Goal: Task Accomplishment & Management: Manage account settings

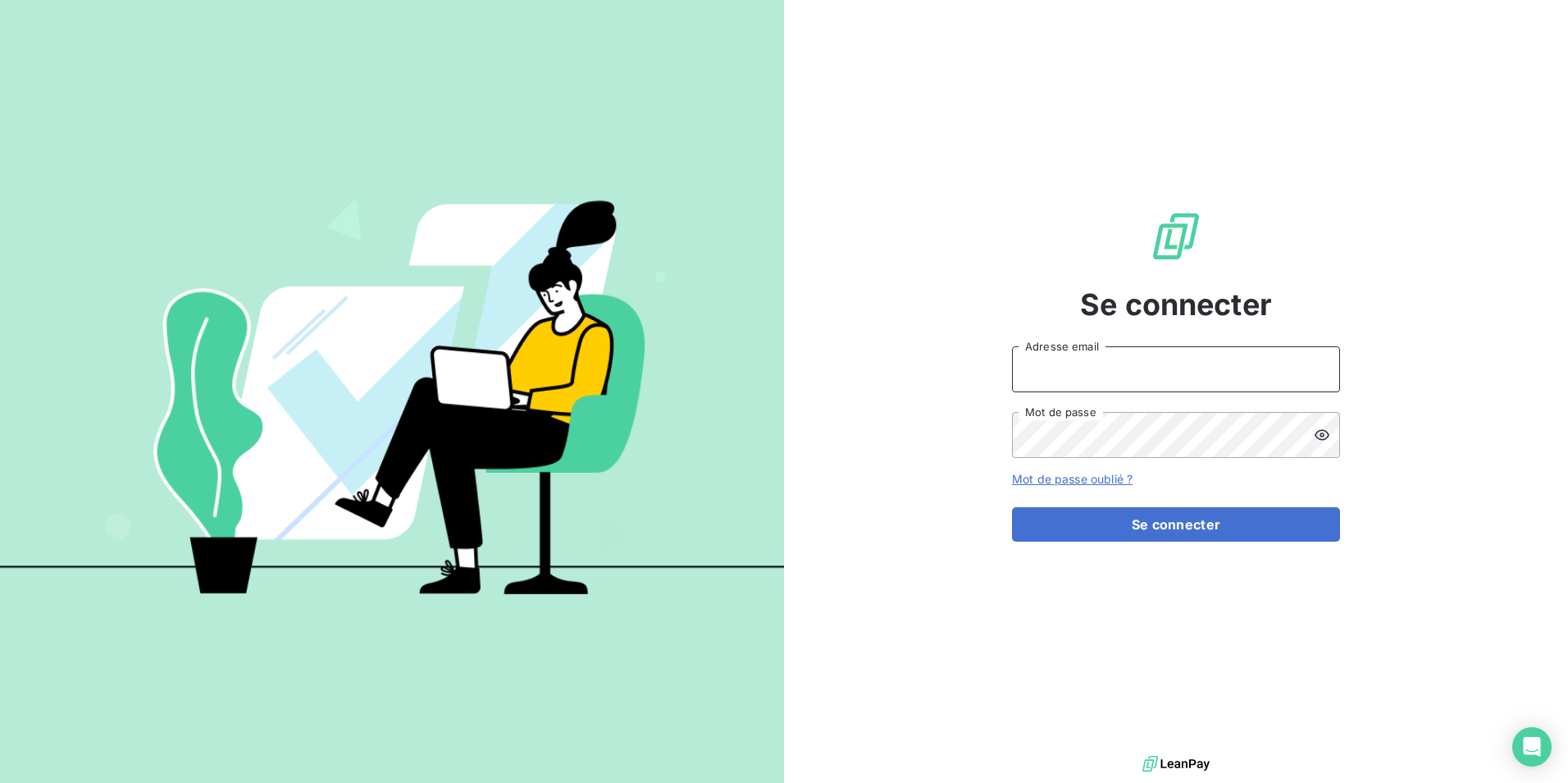
type input "[EMAIL_ADDRESS][DOMAIN_NAME]"
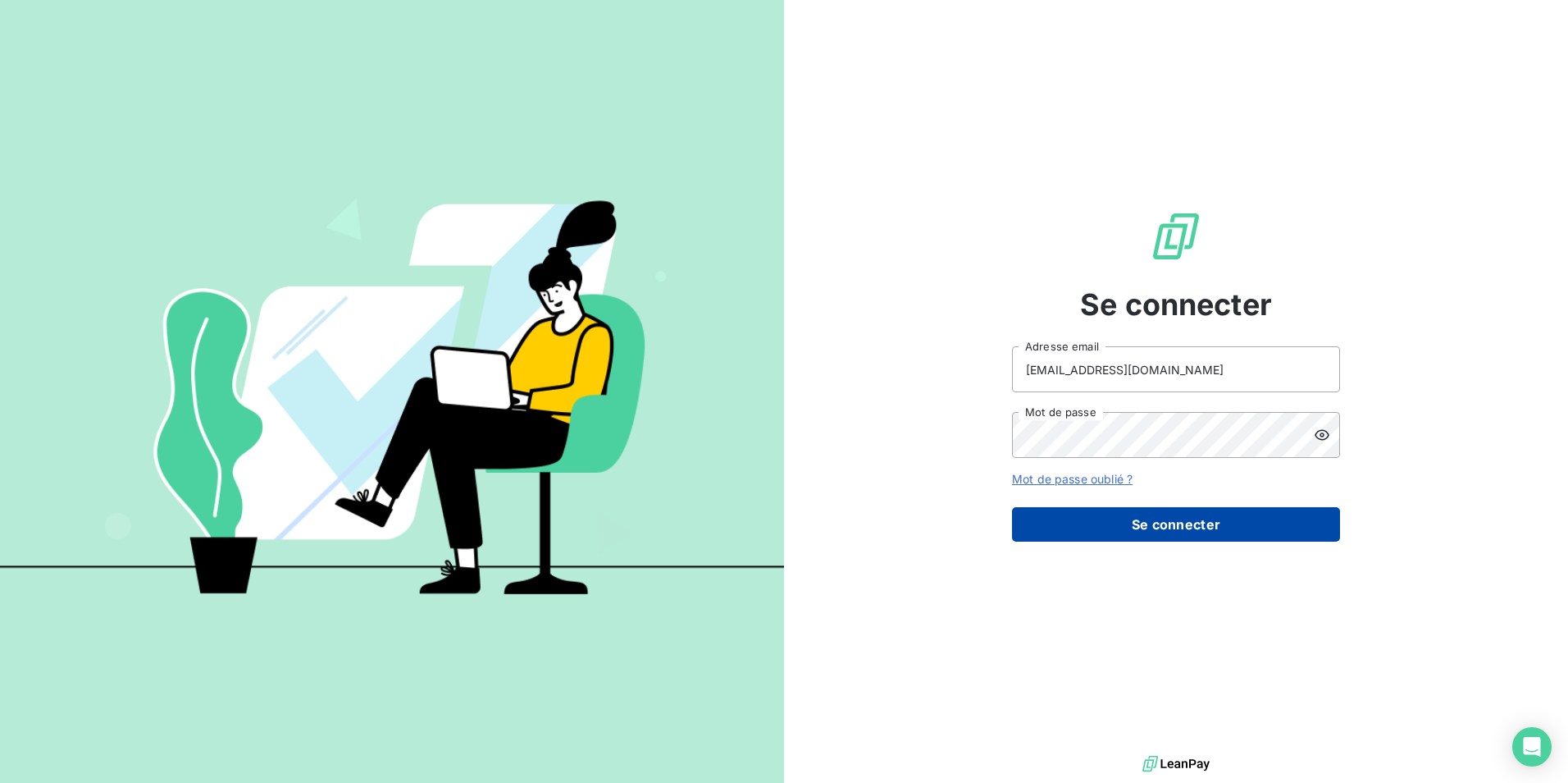
click at [1127, 525] on button "Se connecter" at bounding box center [1176, 525] width 328 height 35
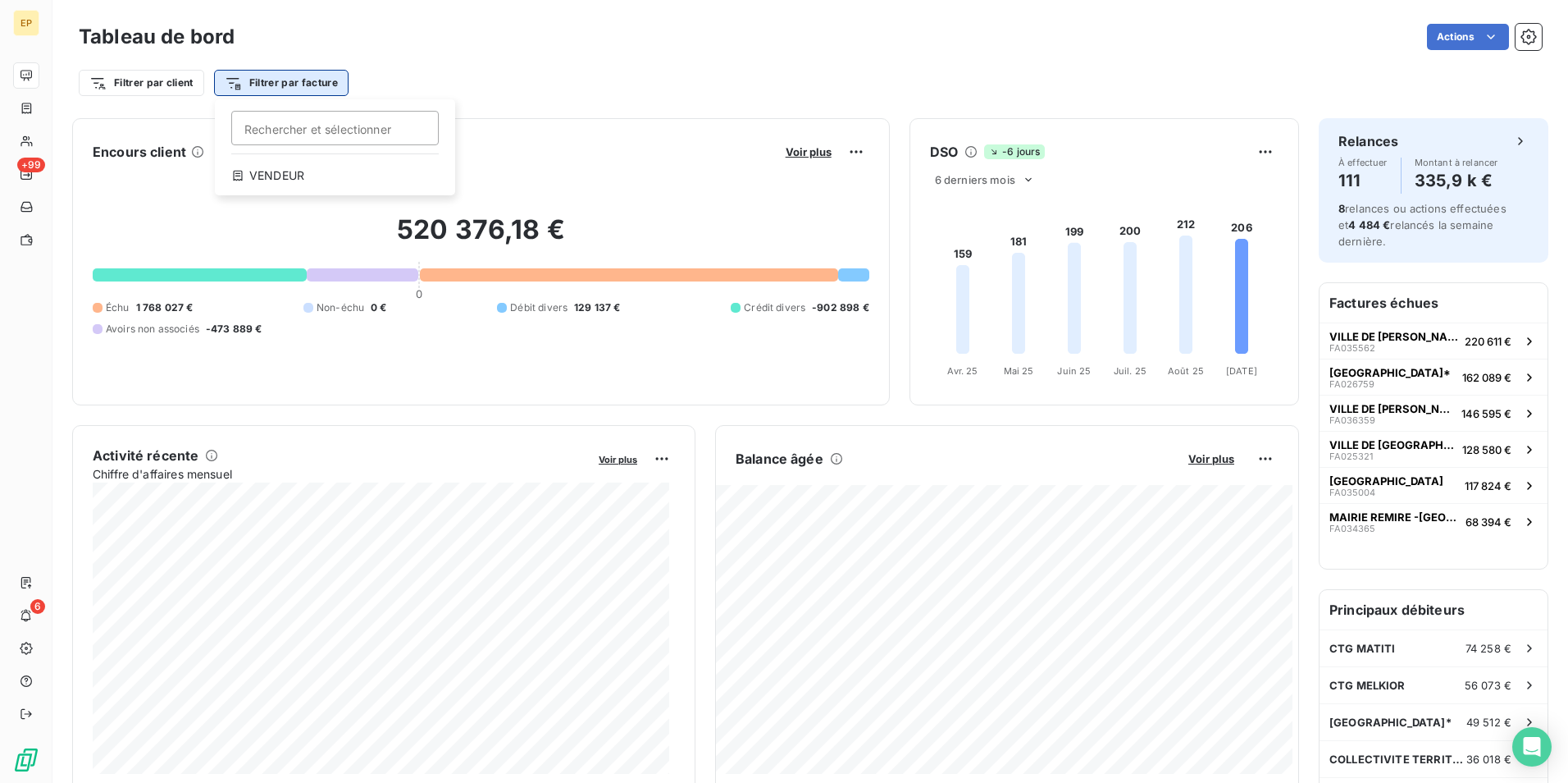
click at [266, 82] on html "EP +99 6 Tableau de bord Actions Filtrer par client Filtrer par facture Recherc…" at bounding box center [784, 391] width 1568 height 783
click at [330, 47] on html "EP +99 6 Tableau de bord Actions Filtrer par client Filtrer par facture Encours…" at bounding box center [784, 391] width 1568 height 783
click at [288, 82] on html "EP +99 6 Tableau de bord Actions Filtrer par client Filtrer par facture Recherc…" at bounding box center [784, 391] width 1568 height 783
click at [306, 32] on html "EP +99 6 Tableau de bord Actions Filtrer par client Filtrer par facture Recherc…" at bounding box center [784, 391] width 1568 height 783
click at [228, 80] on html "EP +99 6 Tableau de bord Actions Filtrer par client Filtrer par facture Encours…" at bounding box center [784, 391] width 1568 height 783
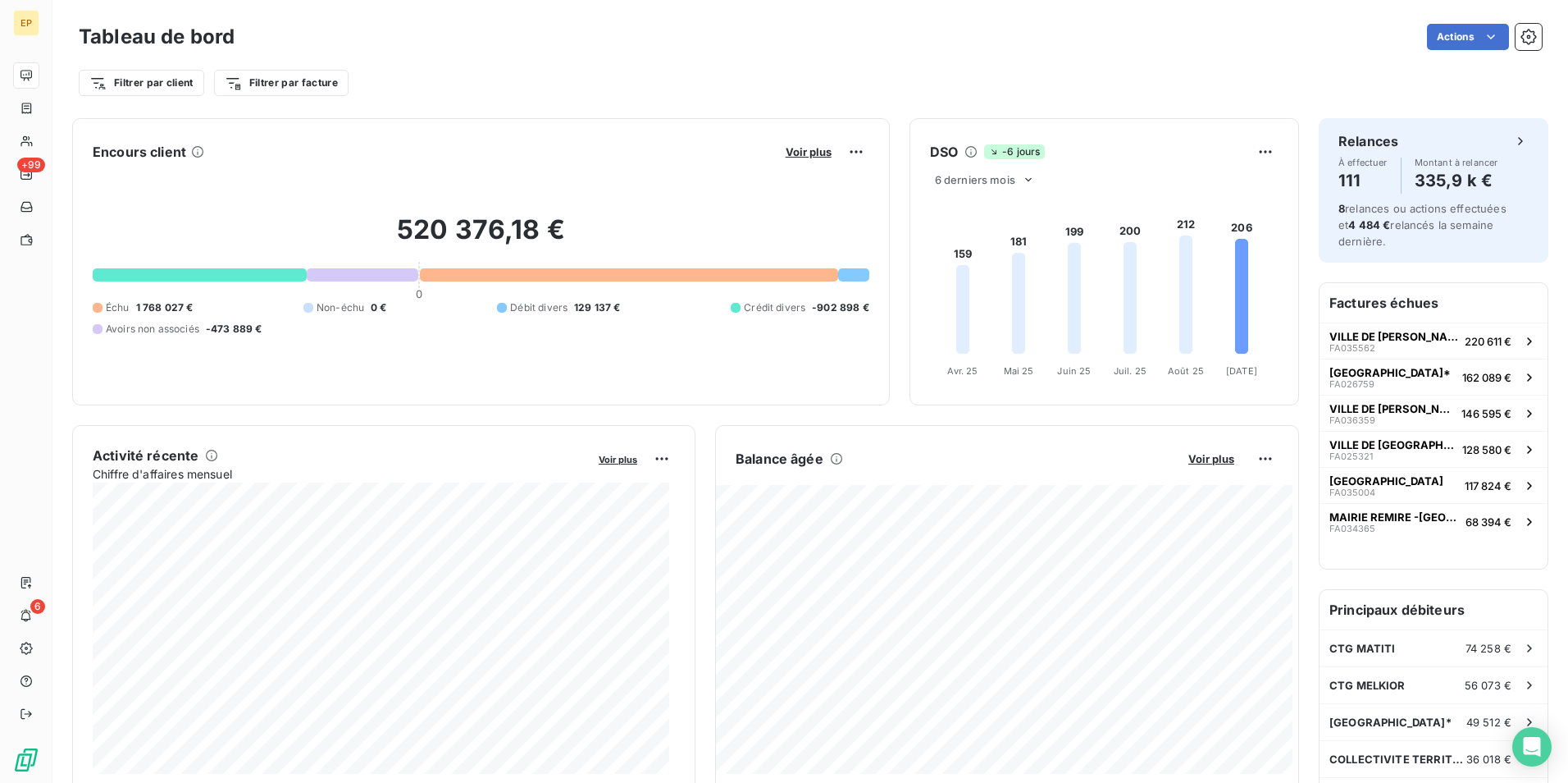
click at [333, 43] on html "EP +99 6 Tableau de bord Actions Filtrer par client Filtrer par facture Encours…" at bounding box center [784, 391] width 1568 height 783
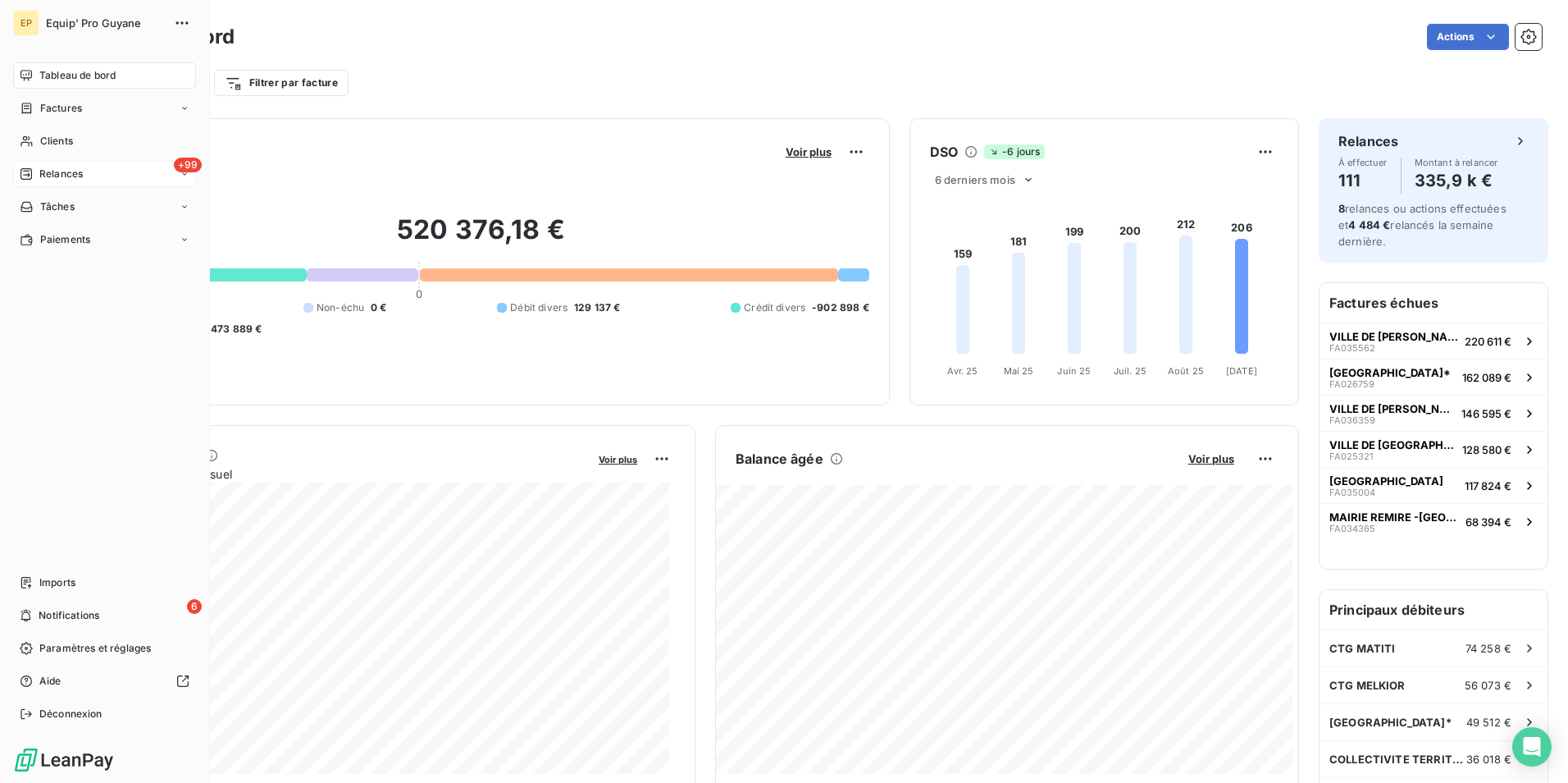
click at [183, 169] on span "+99" at bounding box center [187, 164] width 28 height 15
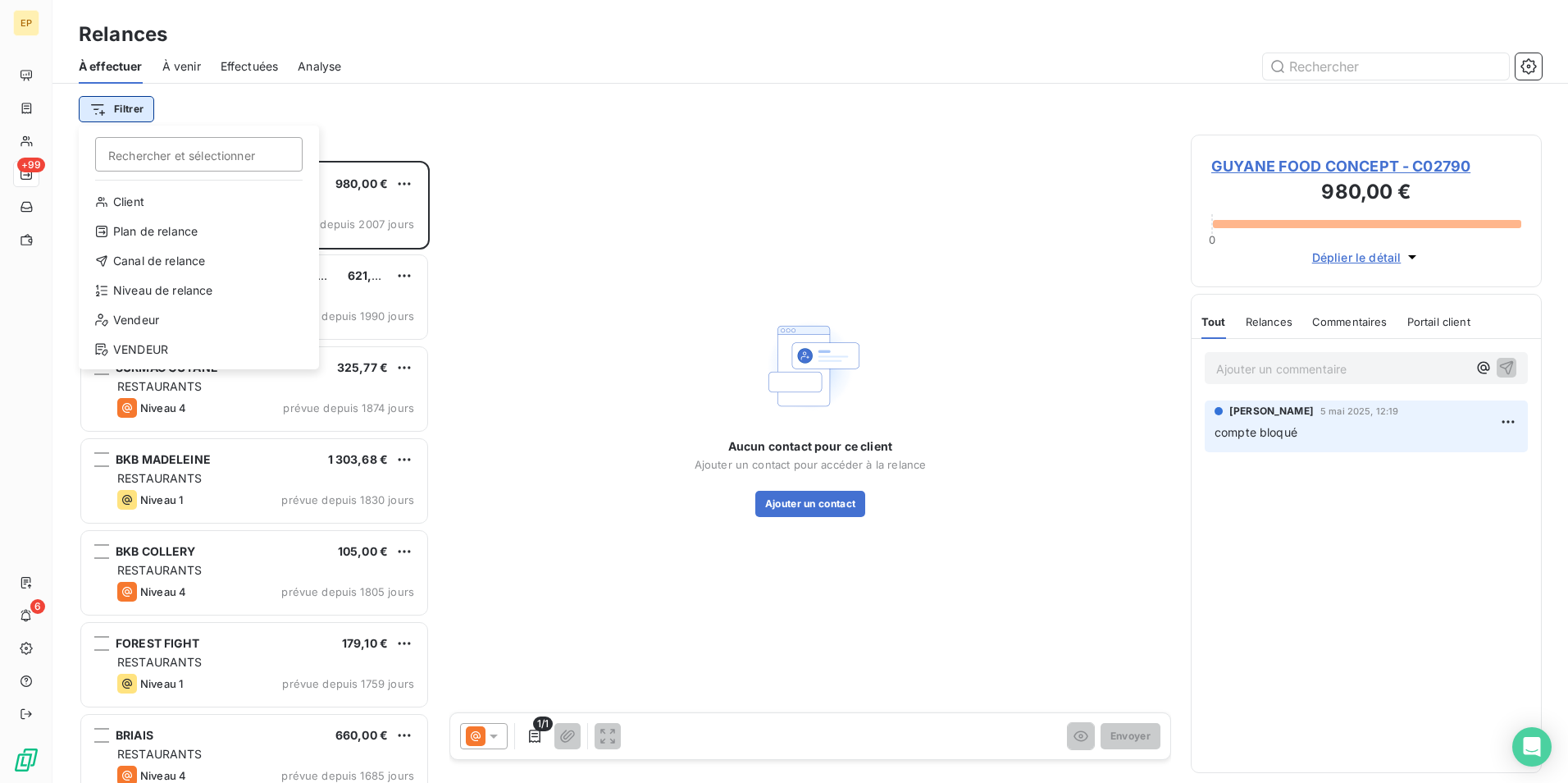
click at [119, 110] on html "EP +99 6 Relances À effectuer À venir Effectuées Analyse Filtrer Rechercher et …" at bounding box center [784, 391] width 1568 height 783
click at [202, 103] on html "EP +99 6 Relances À effectuer À venir Effectuées Analyse Filtrer Rechercher et …" at bounding box center [784, 391] width 1568 height 783
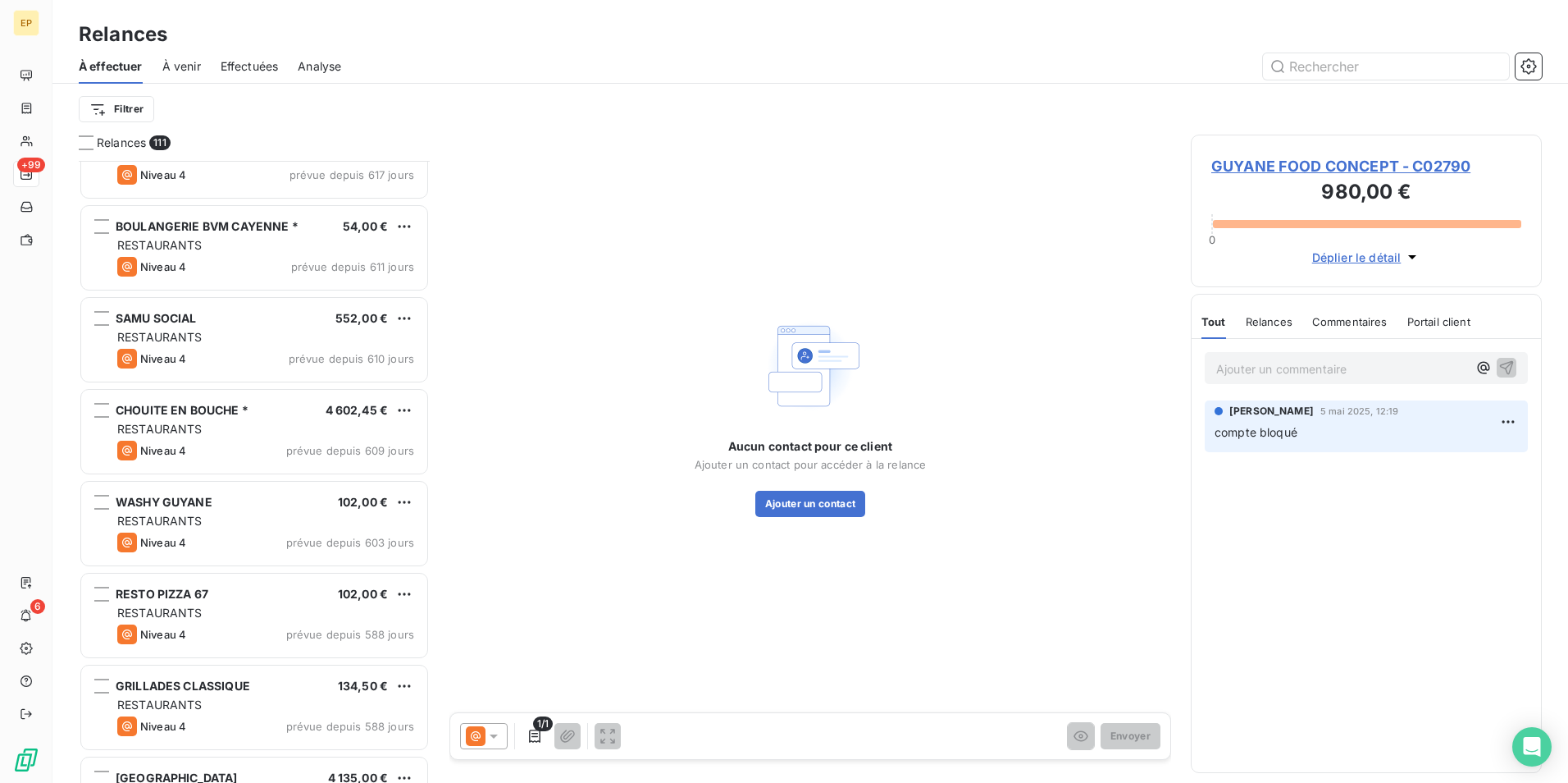
scroll to position [4515, 0]
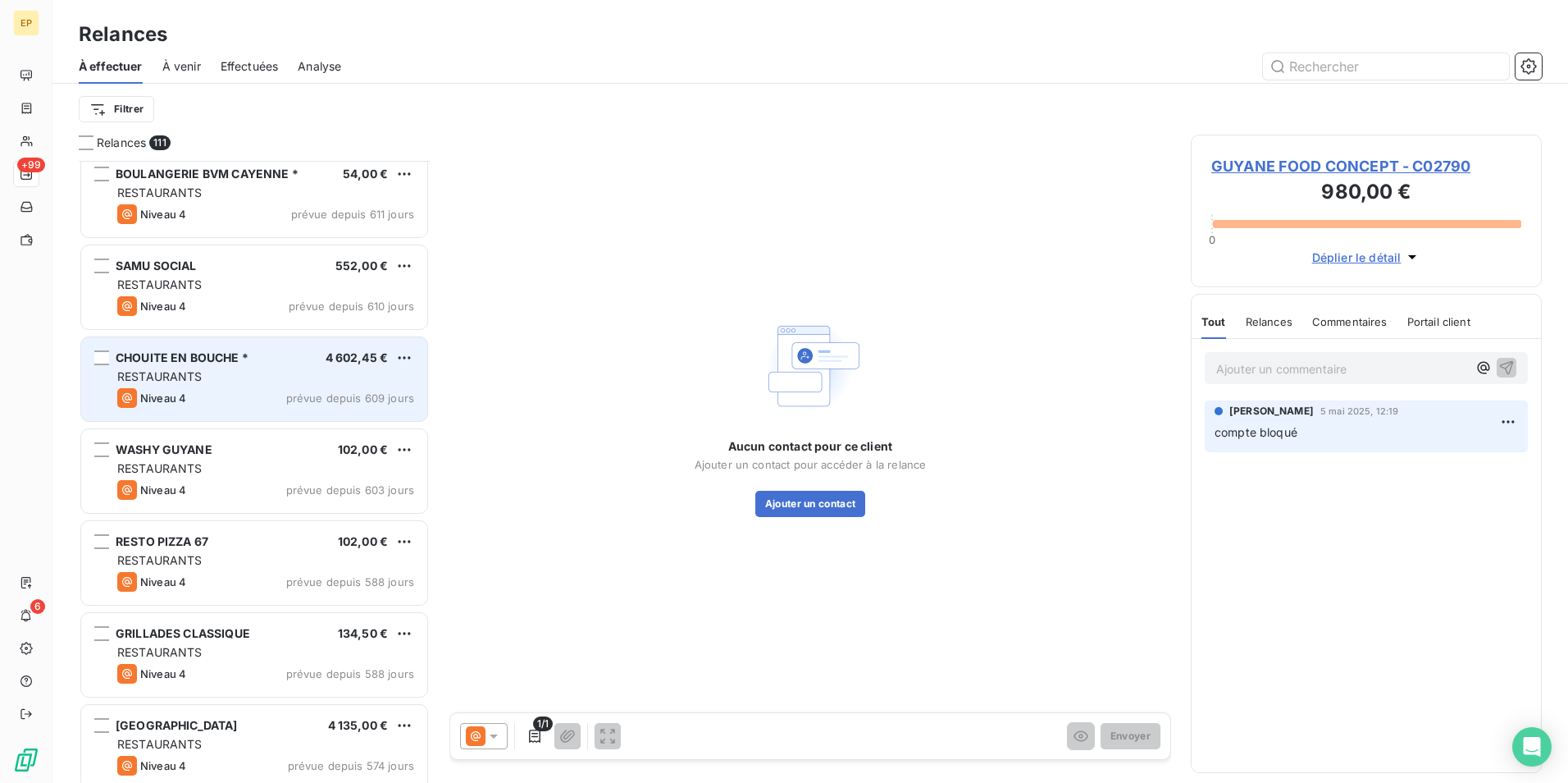
click at [273, 385] on div "CHOUITE EN BOUCHE * 4 602,45 € RESTAURANTS Niveau 4 prévue depuis 609 jours" at bounding box center [254, 379] width 346 height 83
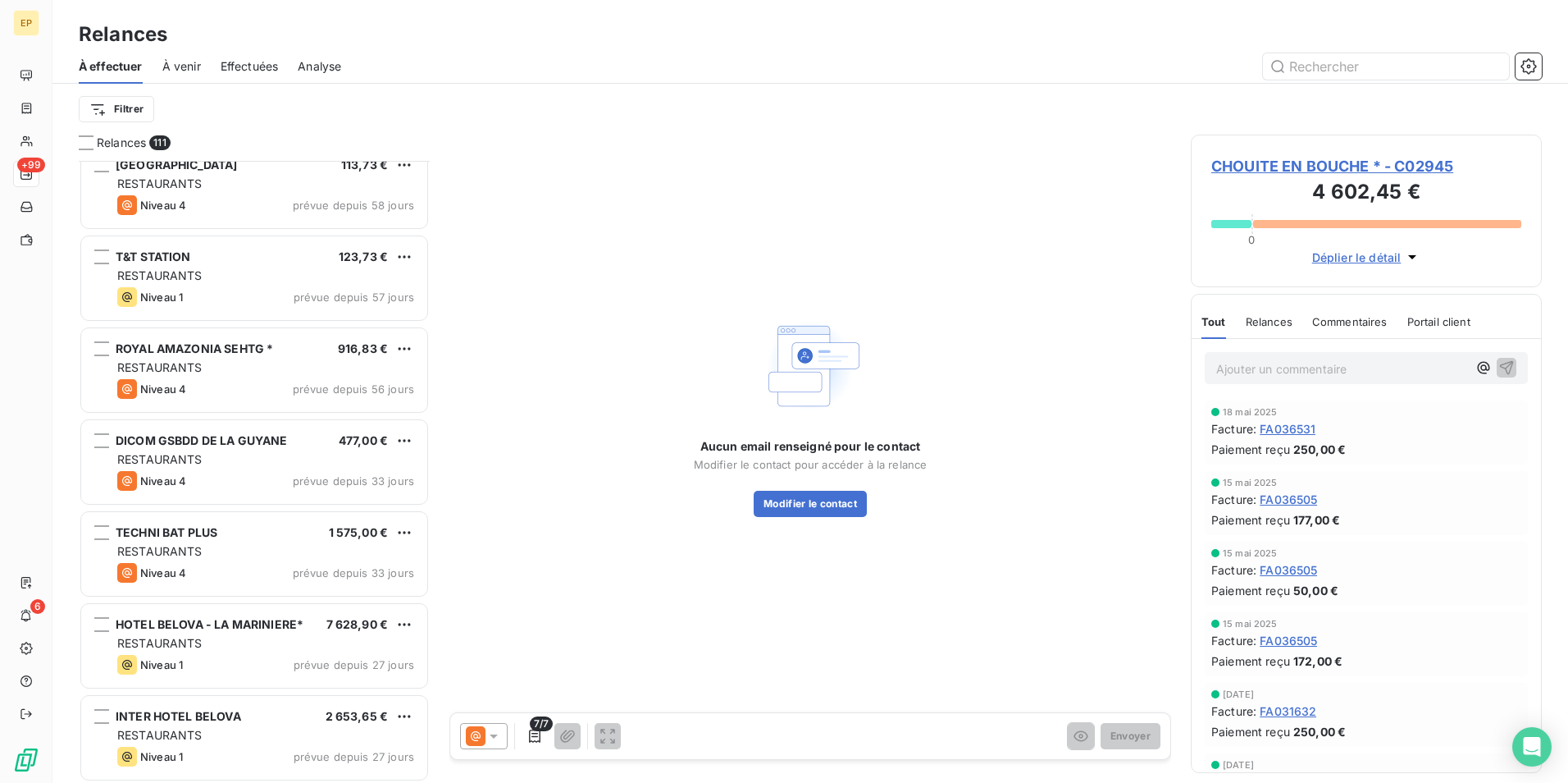
scroll to position [9008, 0]
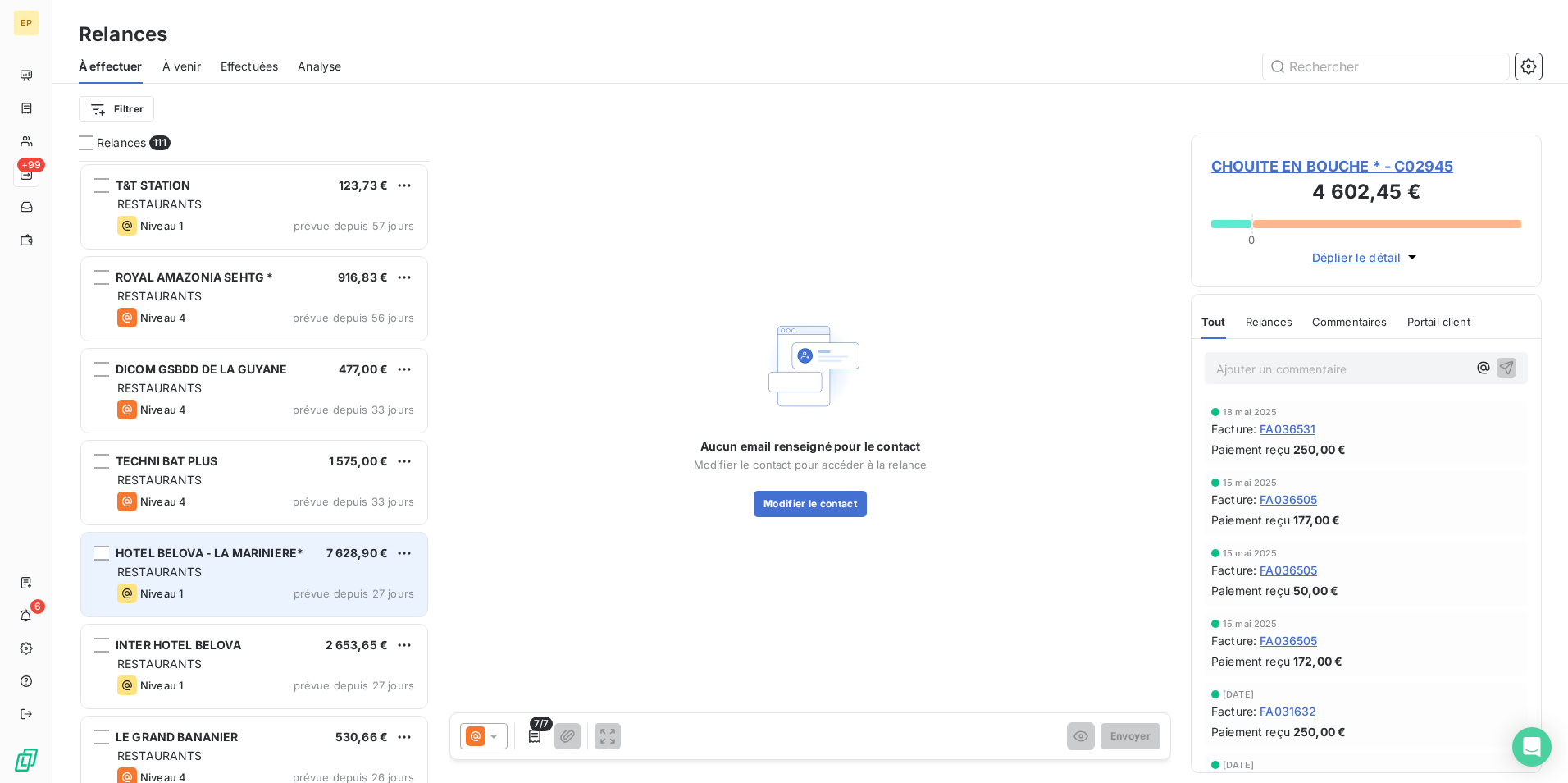
click at [273, 570] on div "RESTAURANTS" at bounding box center [266, 571] width 297 height 16
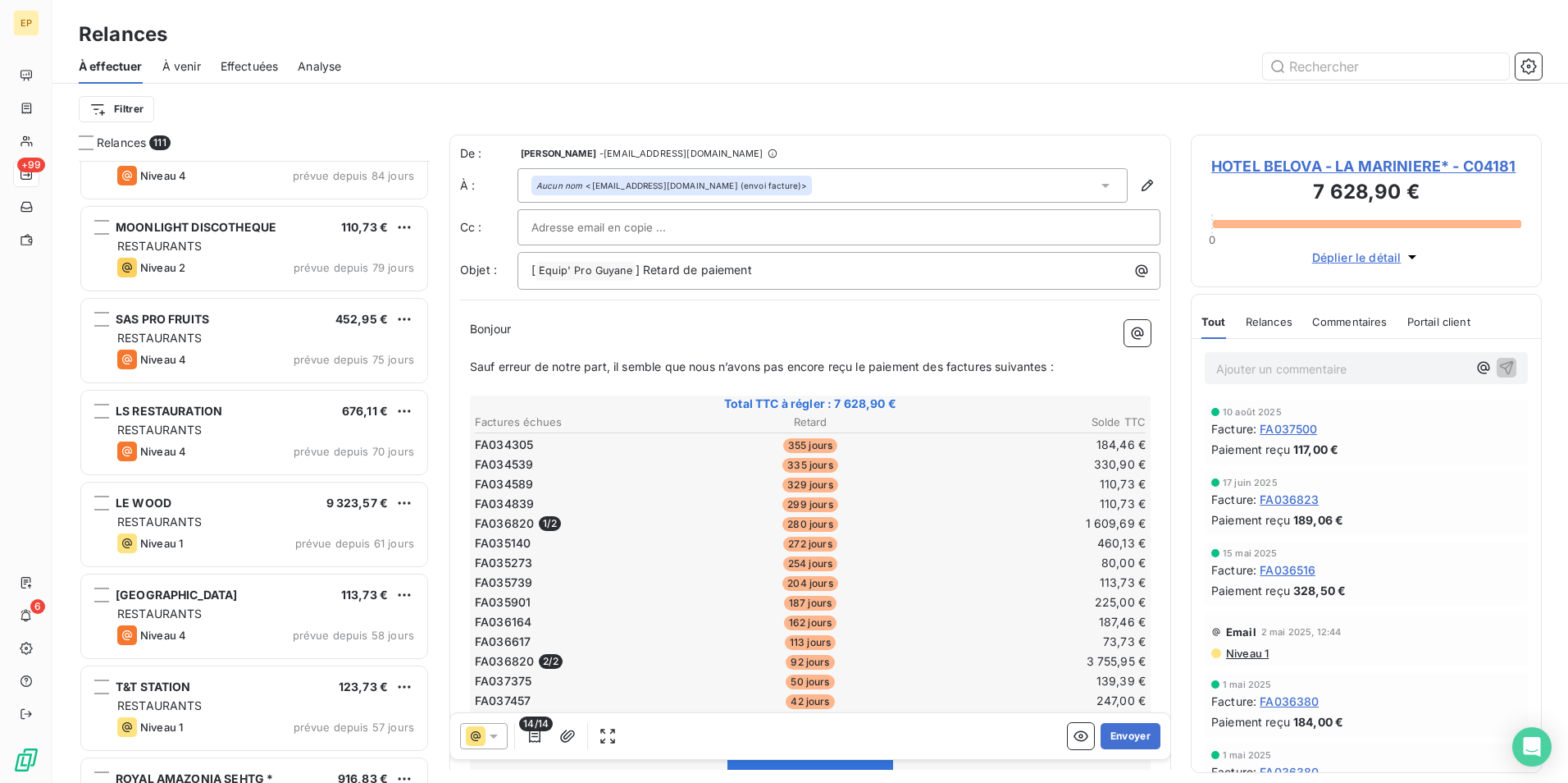
scroll to position [8515, 0]
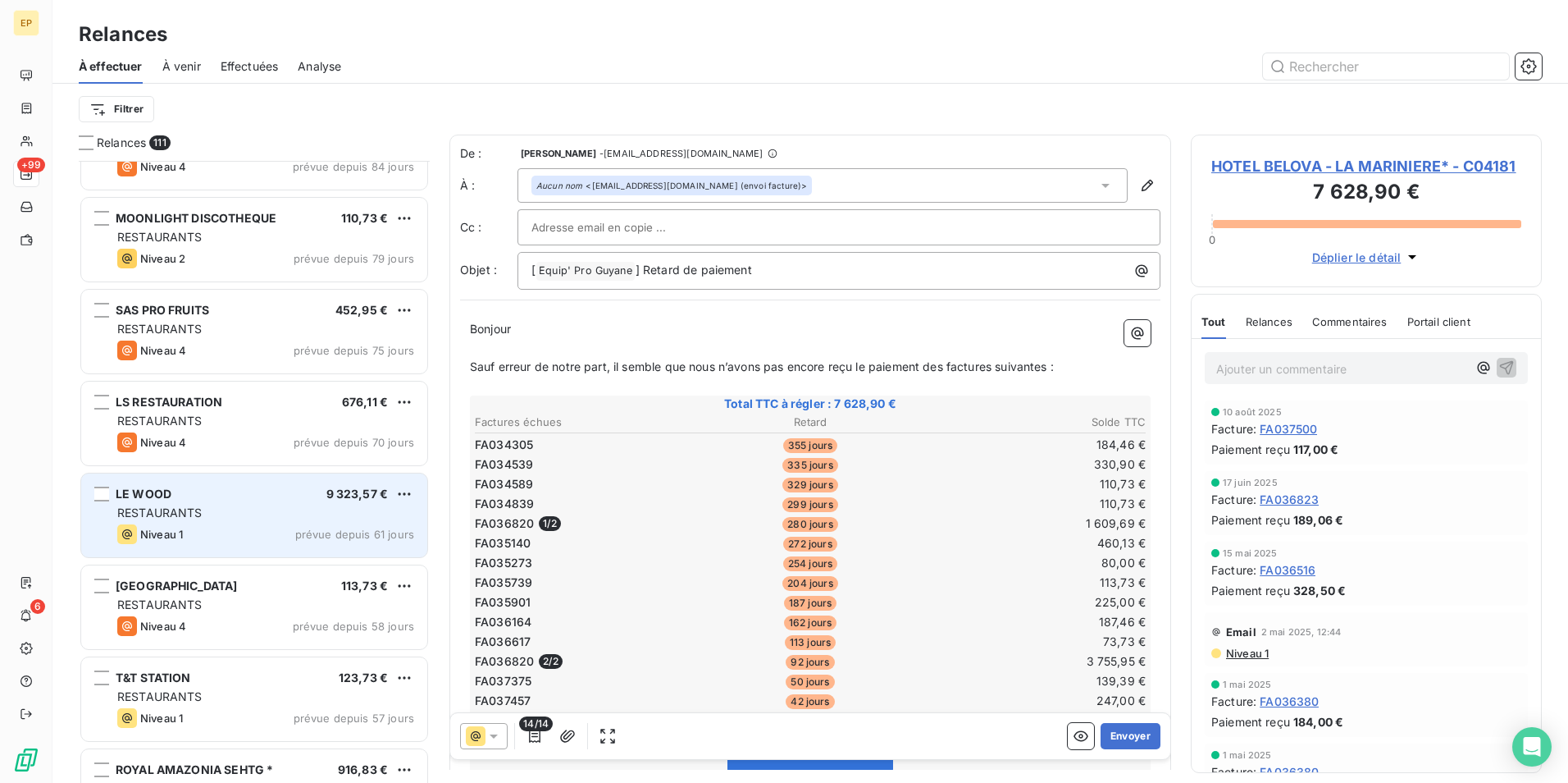
click at [251, 512] on div "RESTAURANTS" at bounding box center [266, 512] width 297 height 16
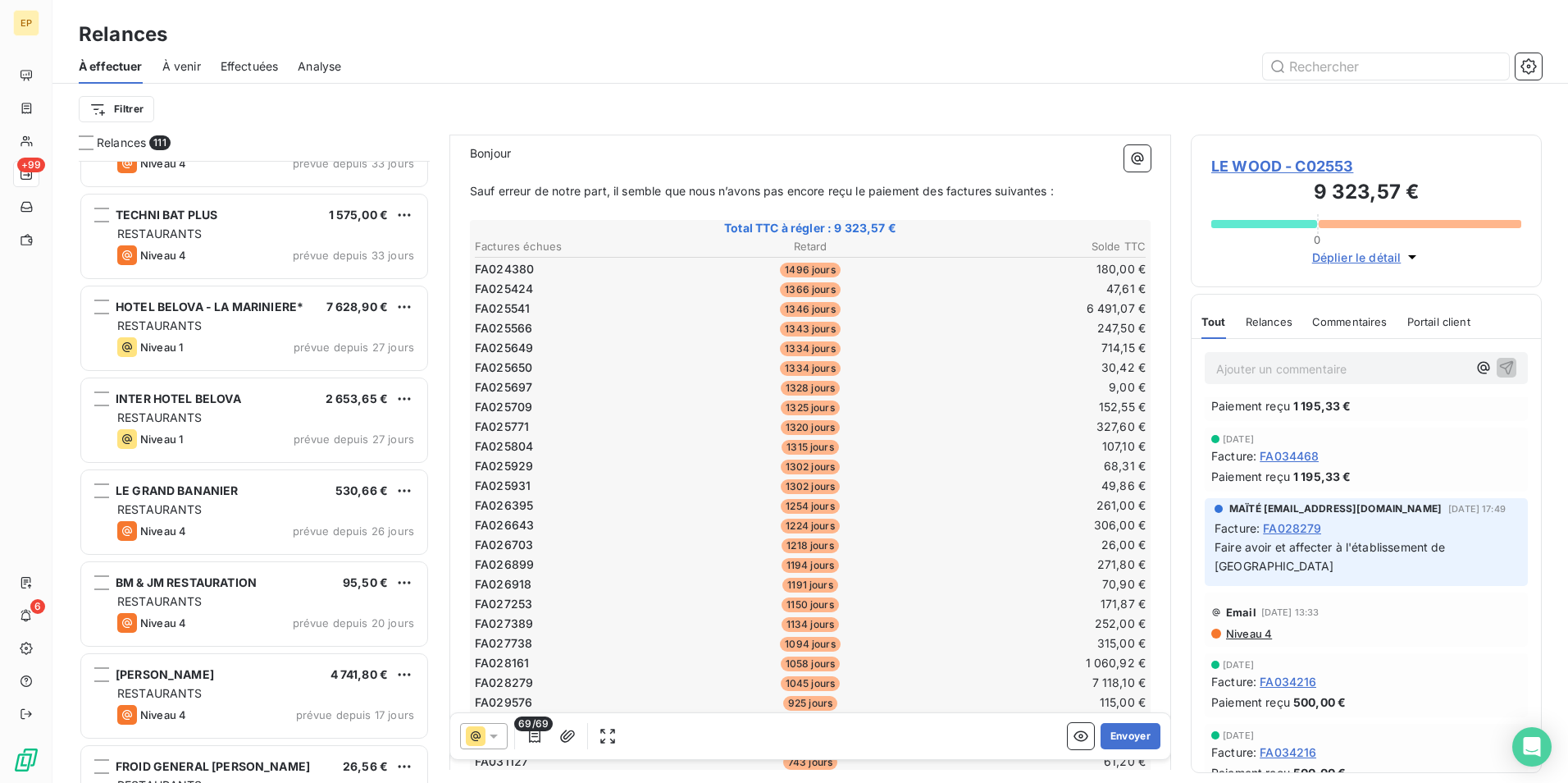
scroll to position [247, 0]
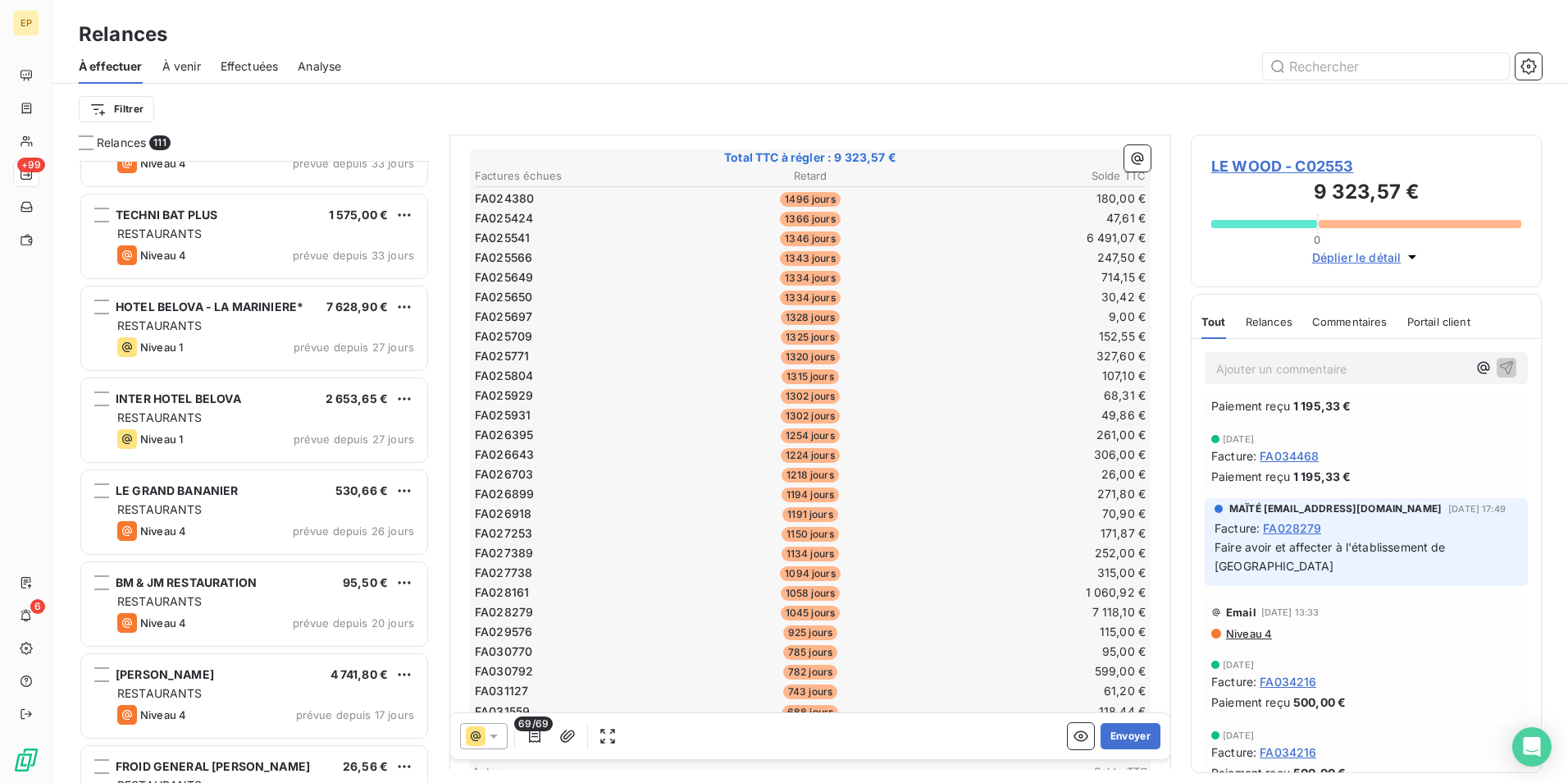
click at [1300, 531] on span "FA028279" at bounding box center [1293, 528] width 58 height 17
